Goal: Download file/media

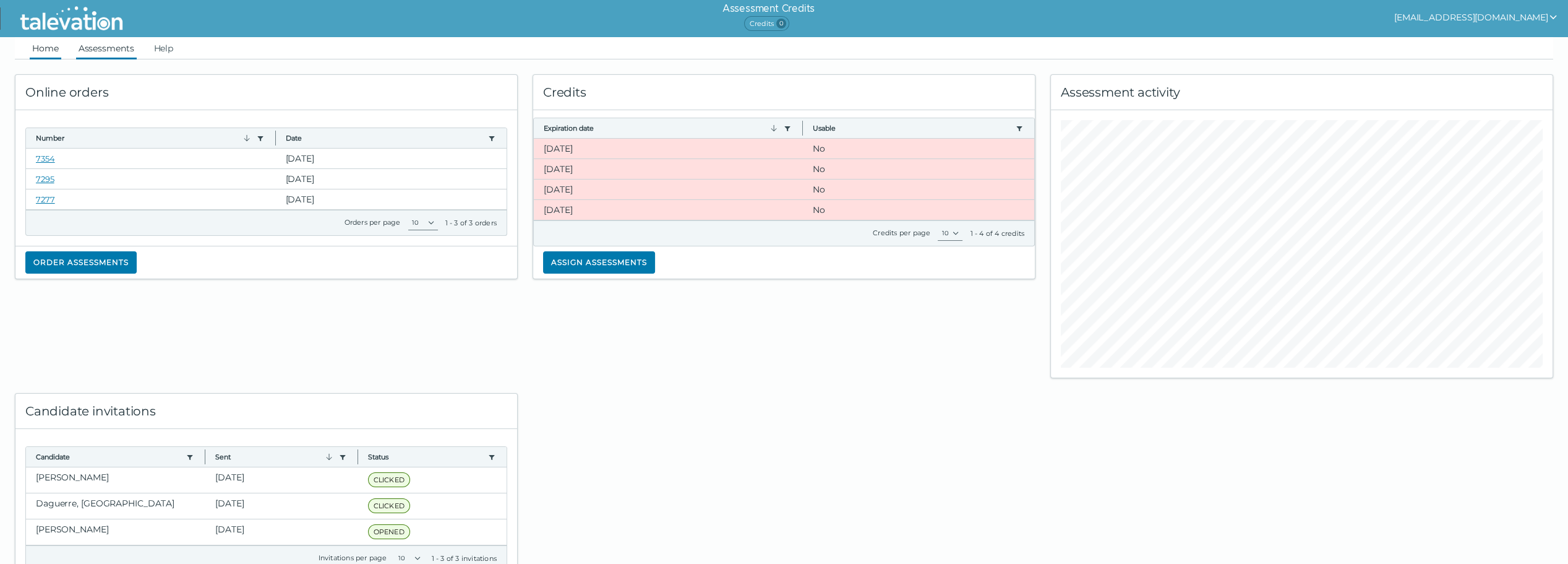
click at [111, 50] on link "Assessments" at bounding box center [106, 48] width 60 height 23
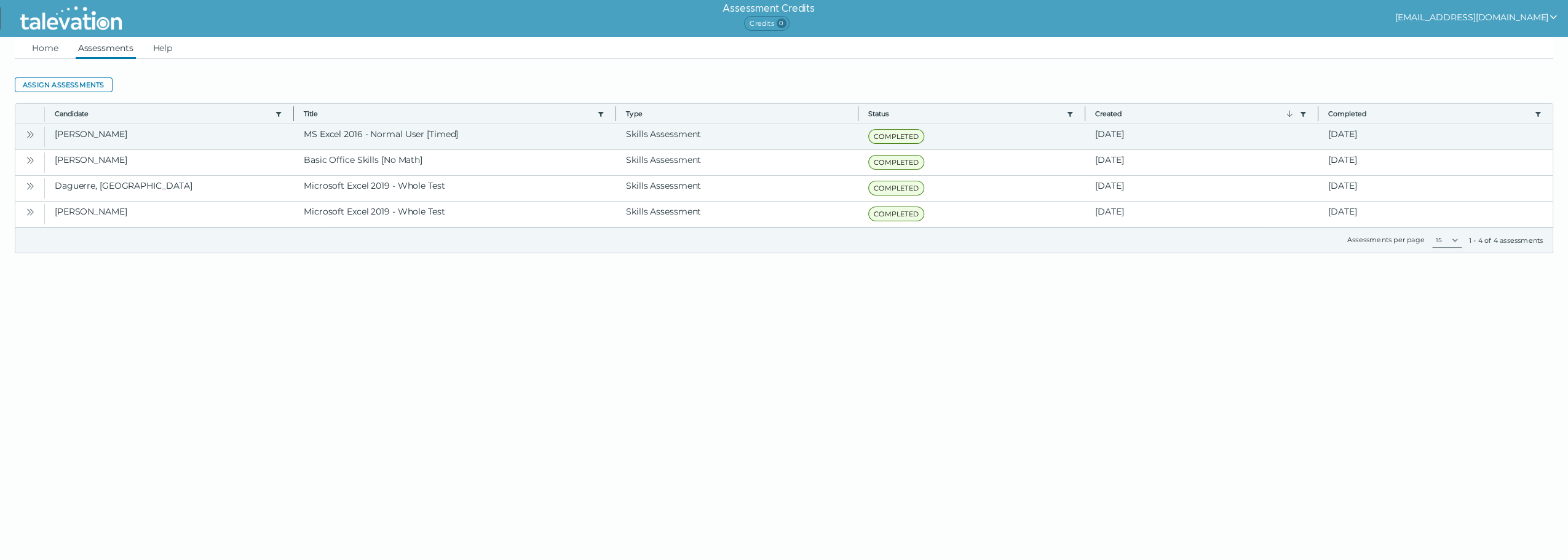
click at [28, 132] on icon "Open" at bounding box center [30, 135] width 10 height 10
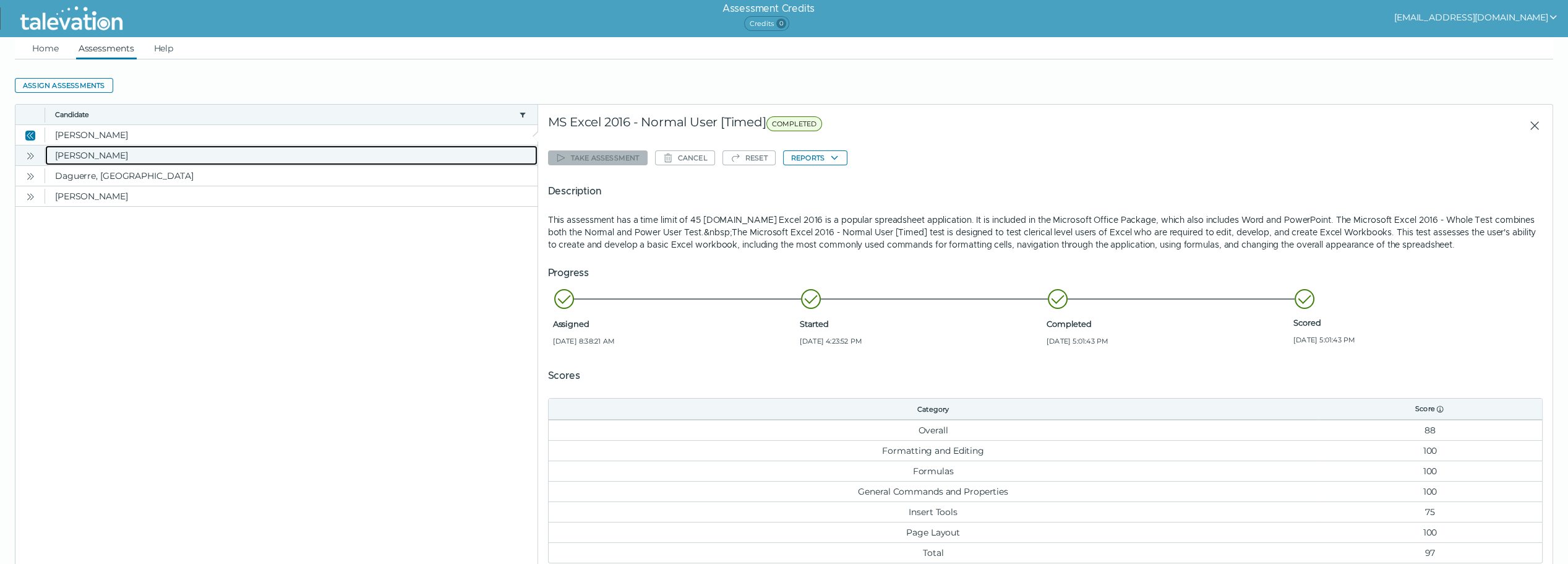
click at [139, 158] on clr-dg-cell "[PERSON_NAME]" at bounding box center [291, 155] width 492 height 20
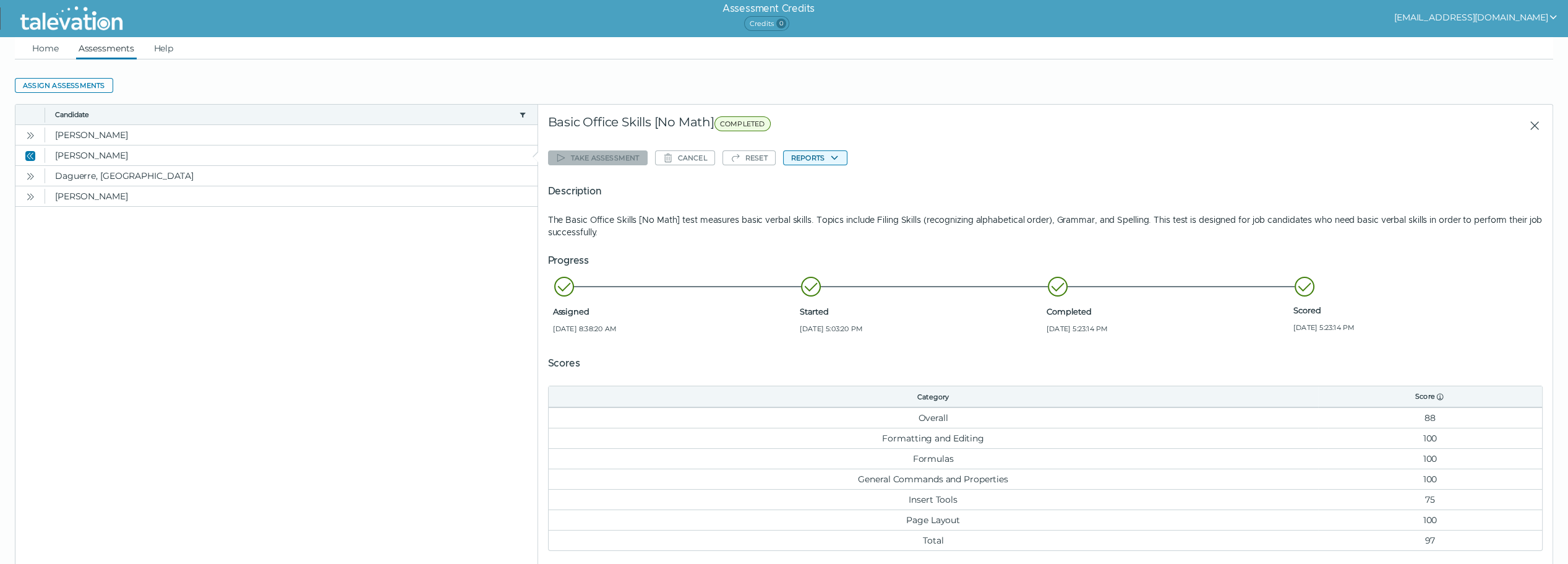
click at [822, 154] on button "Reports" at bounding box center [815, 157] width 64 height 15
click at [811, 179] on button "Basic Office Skills [No Math]" at bounding box center [846, 181] width 129 height 15
click at [36, 133] on button "Open" at bounding box center [30, 135] width 15 height 15
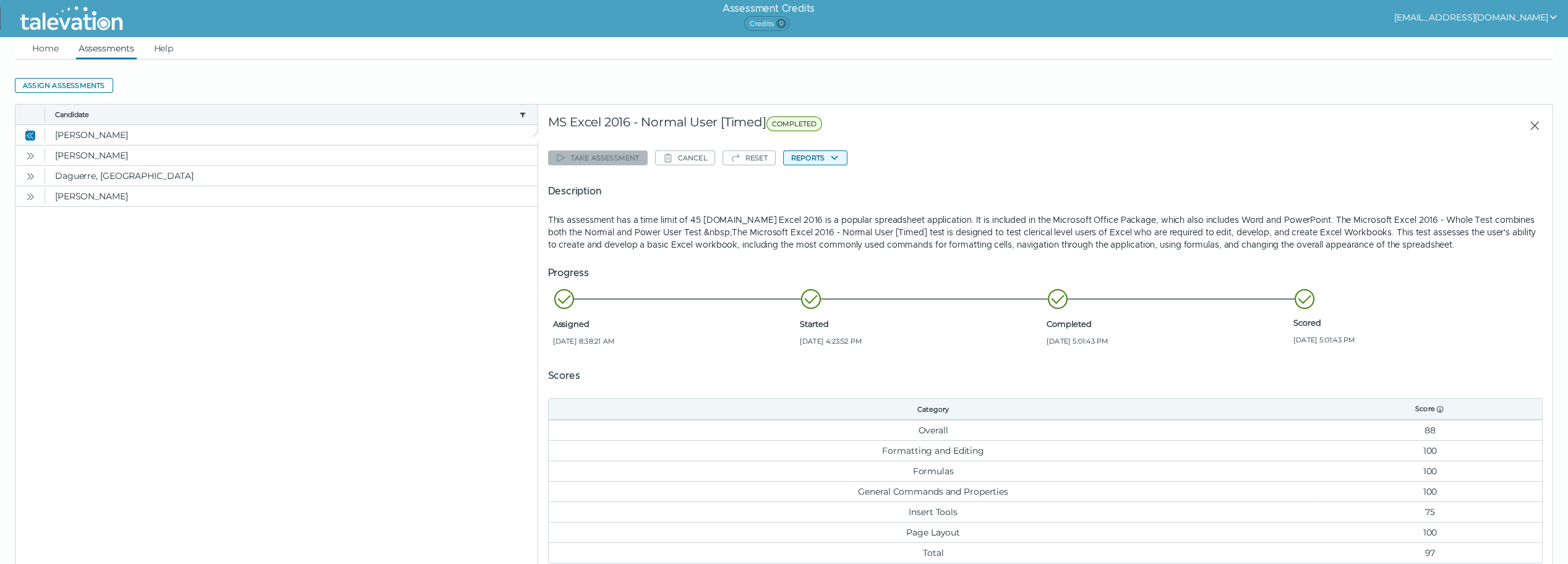
click at [791, 154] on button "Reports" at bounding box center [815, 157] width 64 height 15
click at [836, 179] on button "Microsoft Excel 2016 - Normal User [Timed]" at bounding box center [875, 181] width 187 height 15
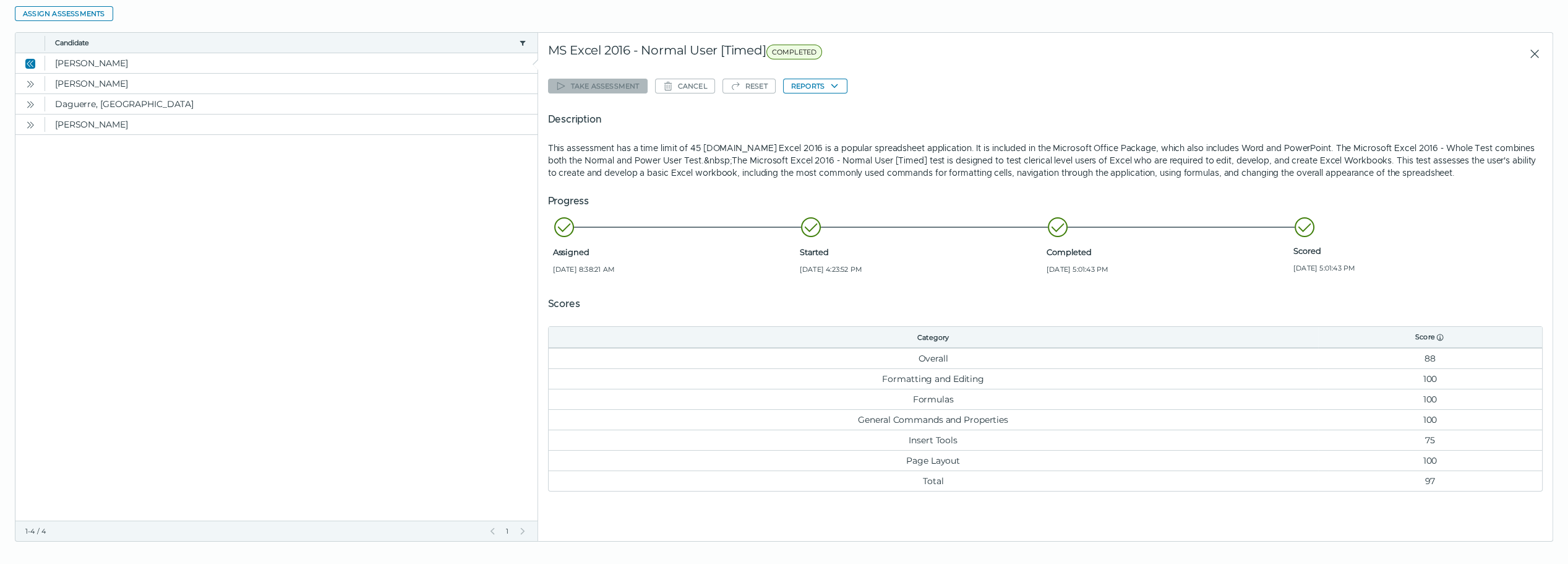
scroll to position [76, 0]
